Goal: Transaction & Acquisition: Purchase product/service

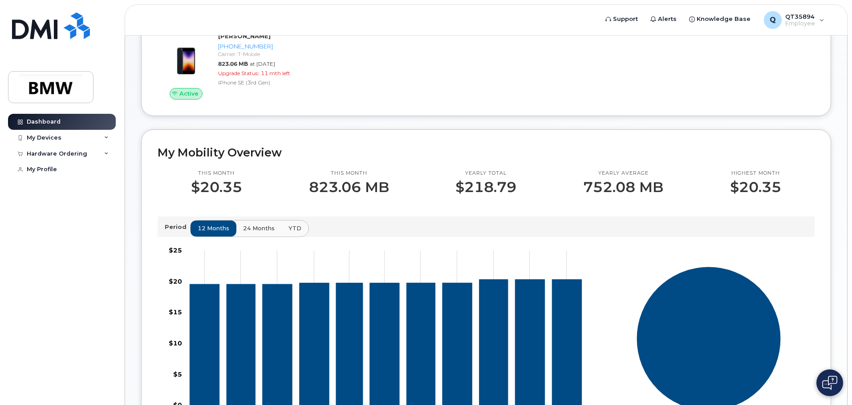
scroll to position [138, 0]
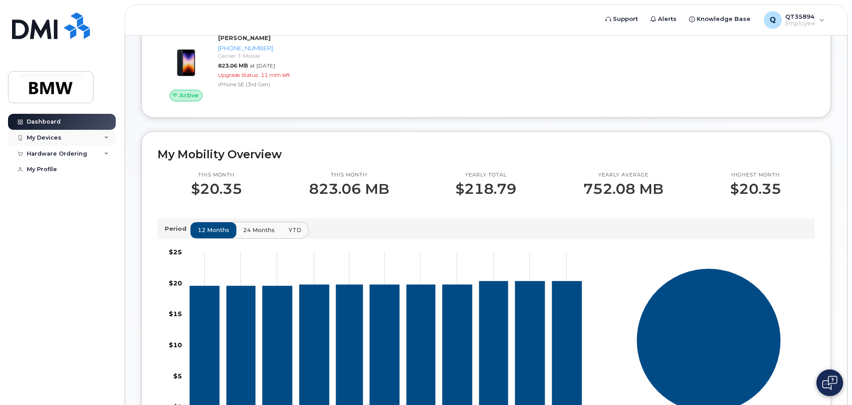
click at [57, 133] on div "My Devices" at bounding box center [62, 138] width 108 height 16
click at [60, 206] on div "Hardware Ordering" at bounding box center [62, 202] width 108 height 16
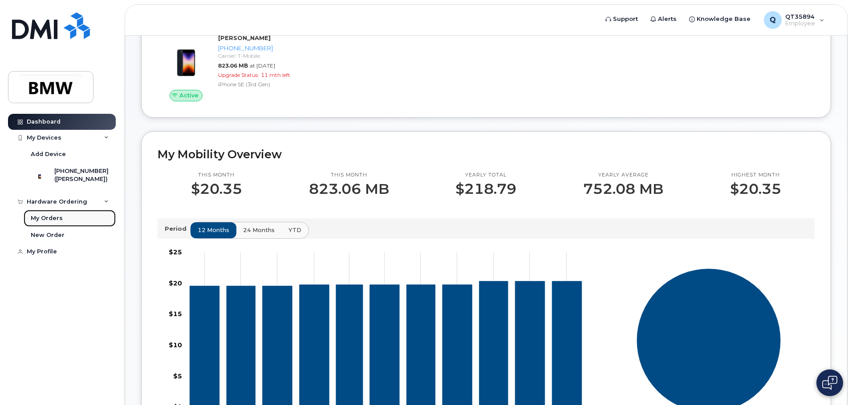
click at [57, 222] on div "My Orders" at bounding box center [47, 218] width 32 height 8
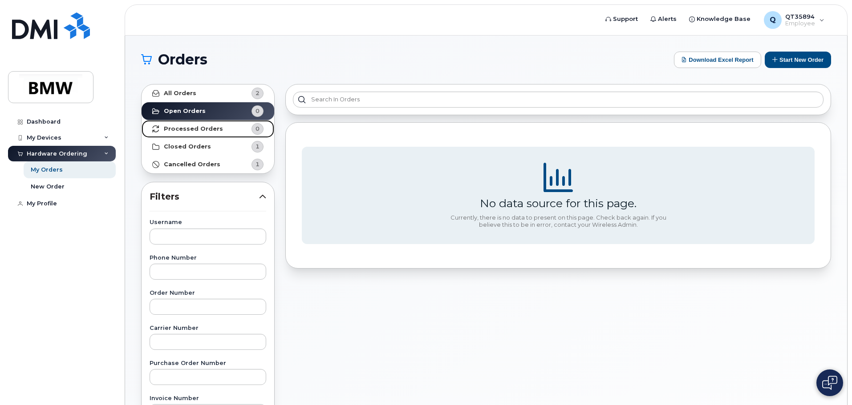
click at [183, 123] on link "Processed Orders 0" at bounding box center [207, 129] width 133 height 18
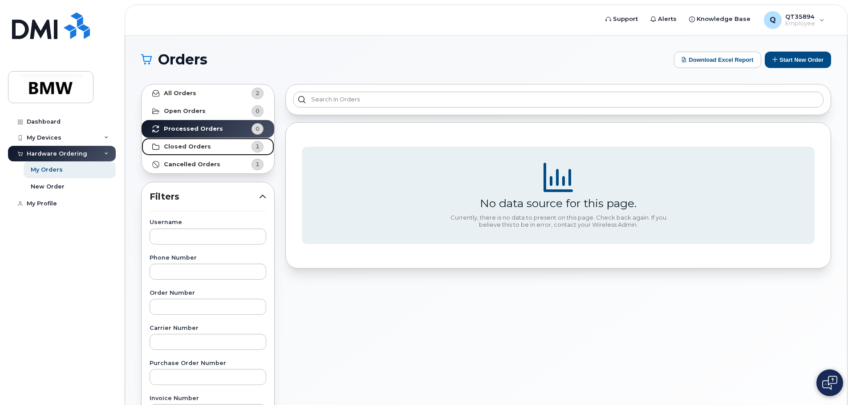
click at [199, 144] on strong "Closed Orders" at bounding box center [187, 146] width 47 height 7
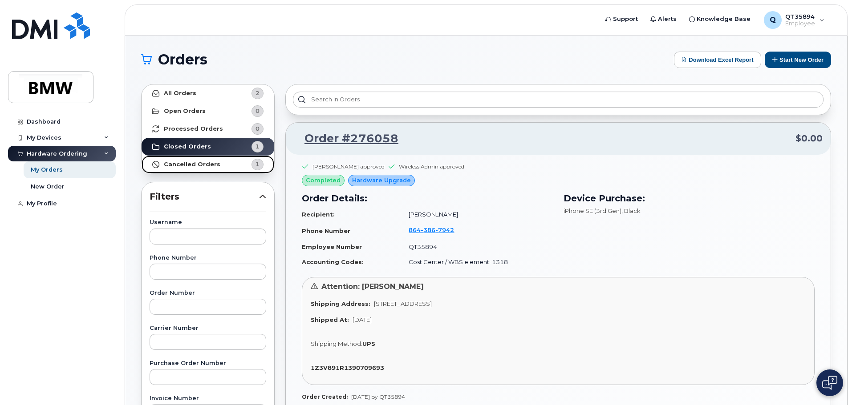
click at [202, 163] on strong "Cancelled Orders" at bounding box center [192, 164] width 57 height 7
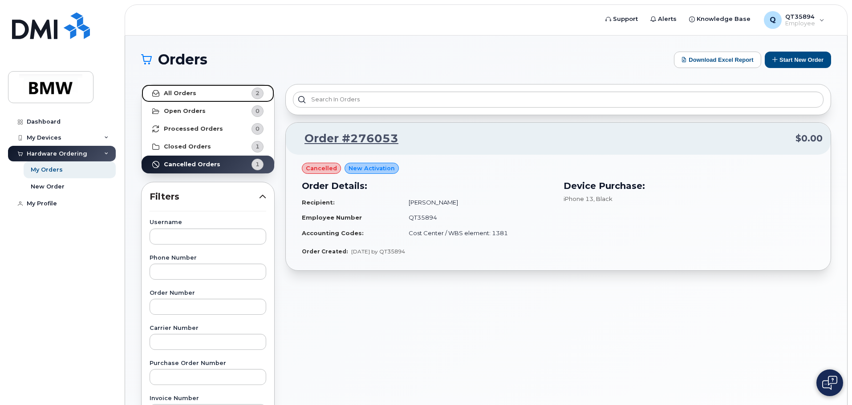
click at [205, 90] on link "All Orders 2" at bounding box center [207, 94] width 133 height 18
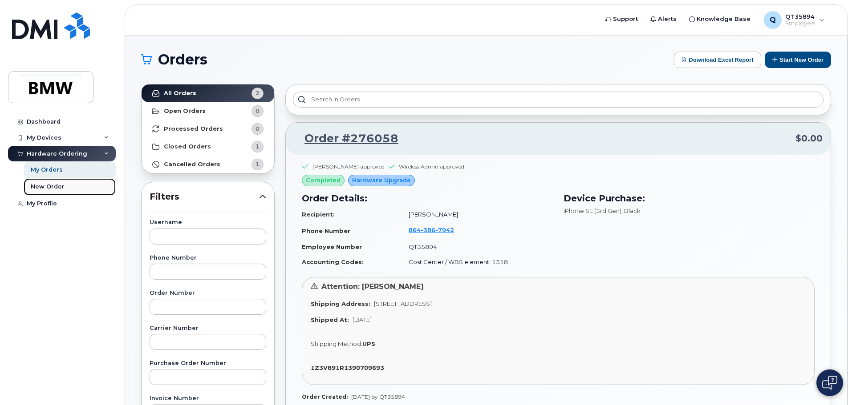
click at [66, 187] on link "New Order" at bounding box center [70, 186] width 92 height 17
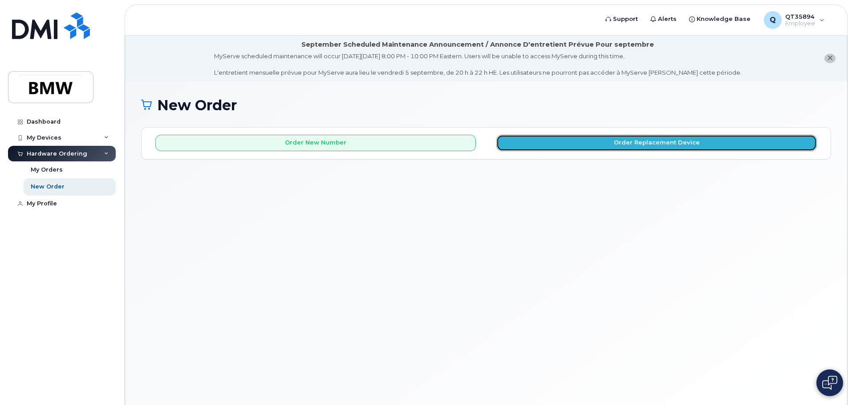
click at [658, 148] on button "Order Replacement Device" at bounding box center [656, 143] width 320 height 16
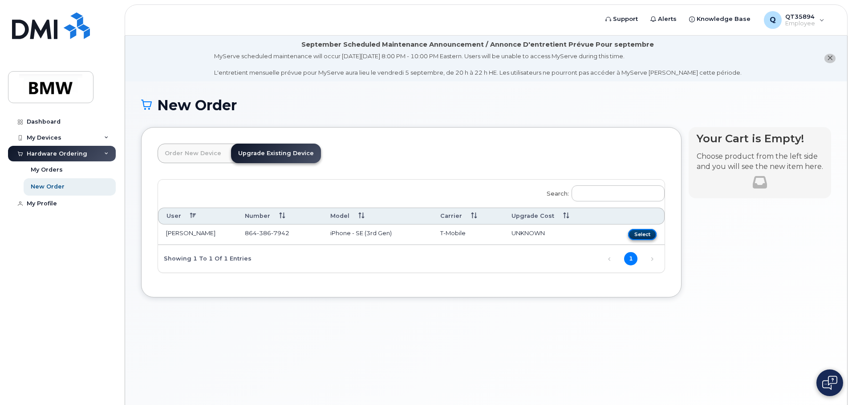
click at [644, 239] on button "Select" at bounding box center [642, 234] width 28 height 11
